Goal: Navigation & Orientation: Go to known website

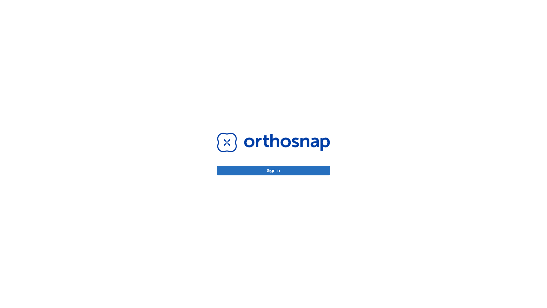
click at [274, 170] on button "Sign in" at bounding box center [273, 170] width 113 height 9
